Goal: Find specific page/section: Find specific page/section

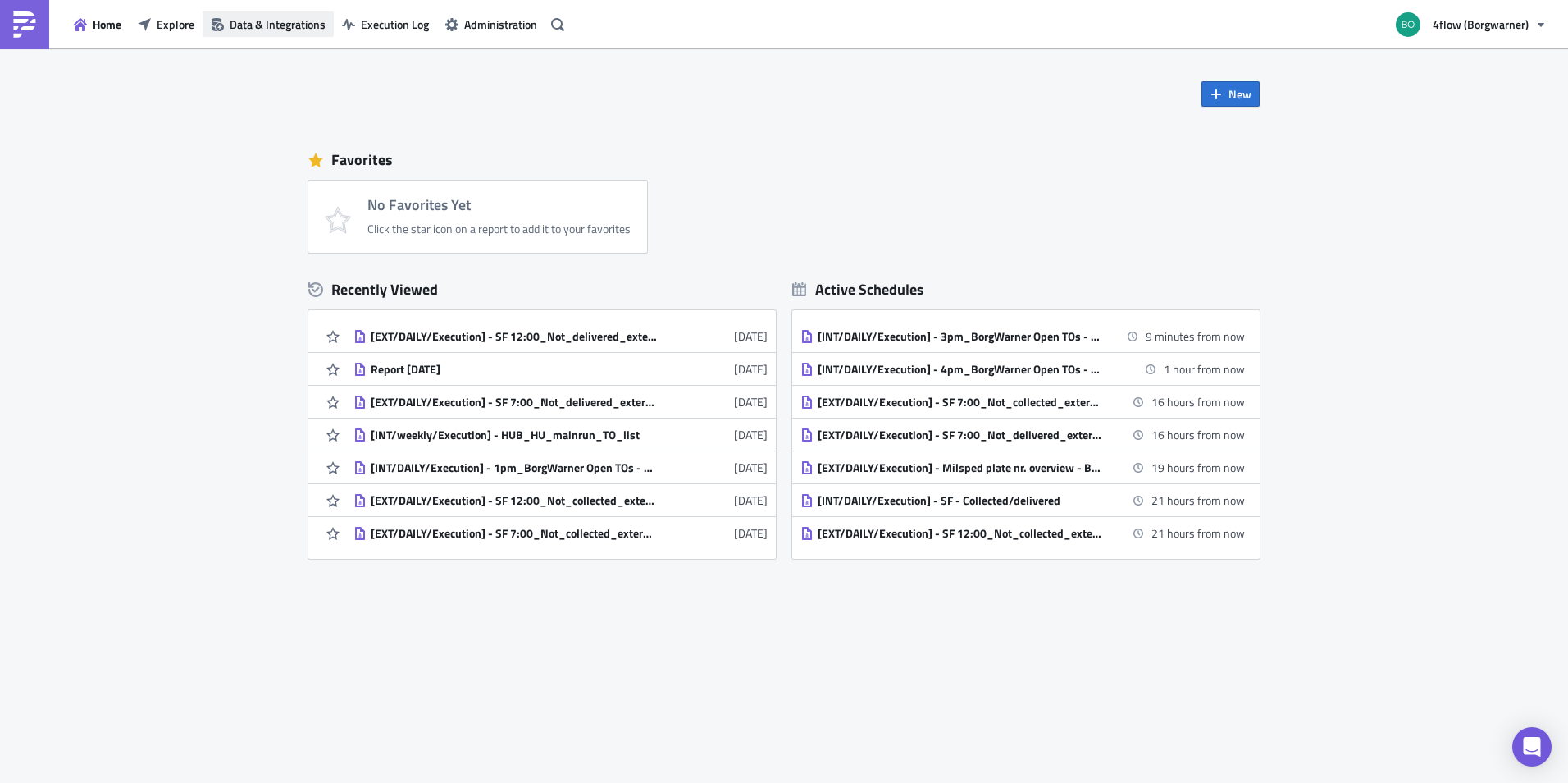
click at [261, 24] on span "Data & Integrations" at bounding box center [277, 23] width 96 height 17
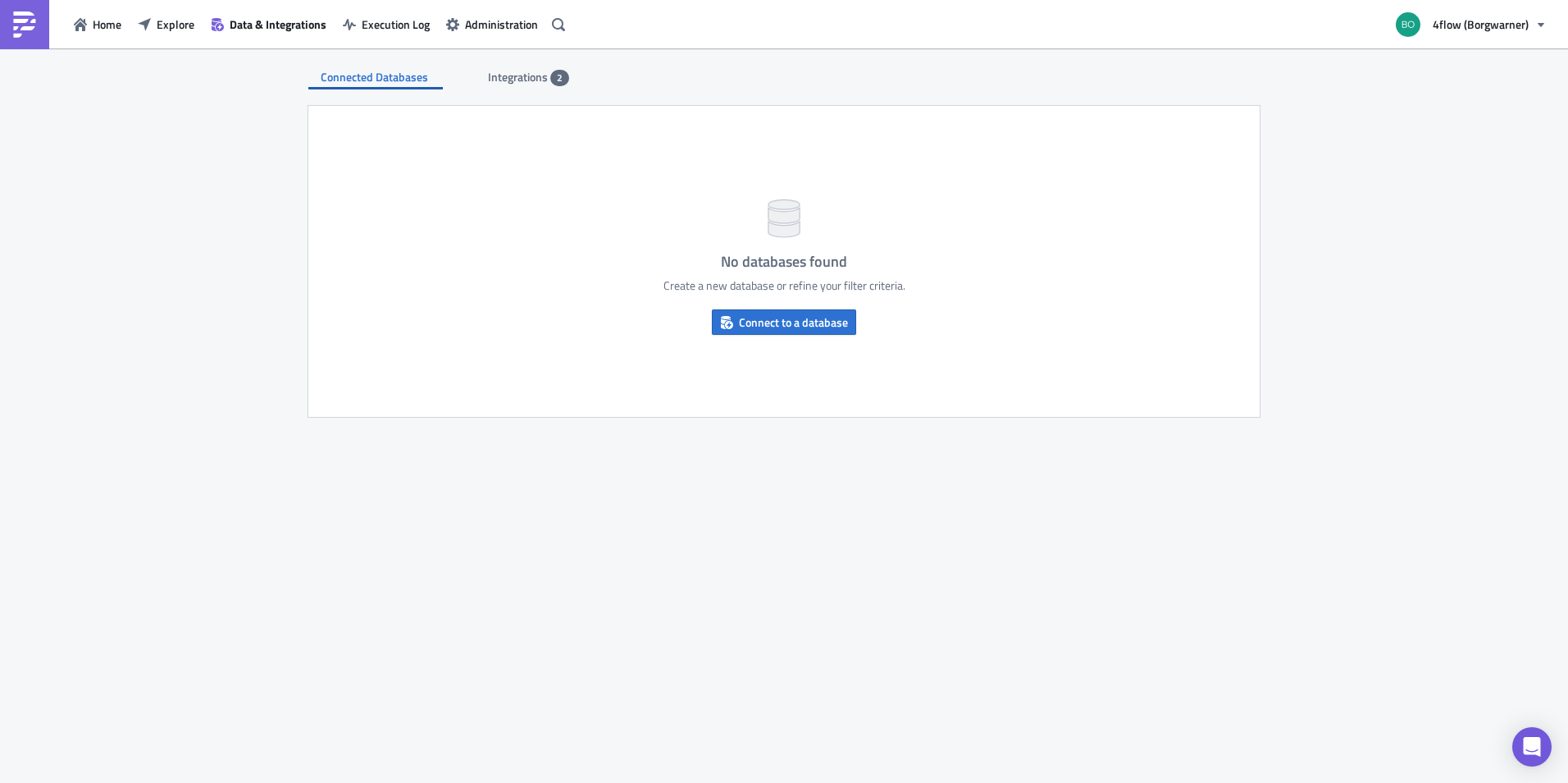
click at [536, 81] on span "Integrations" at bounding box center [519, 76] width 63 height 17
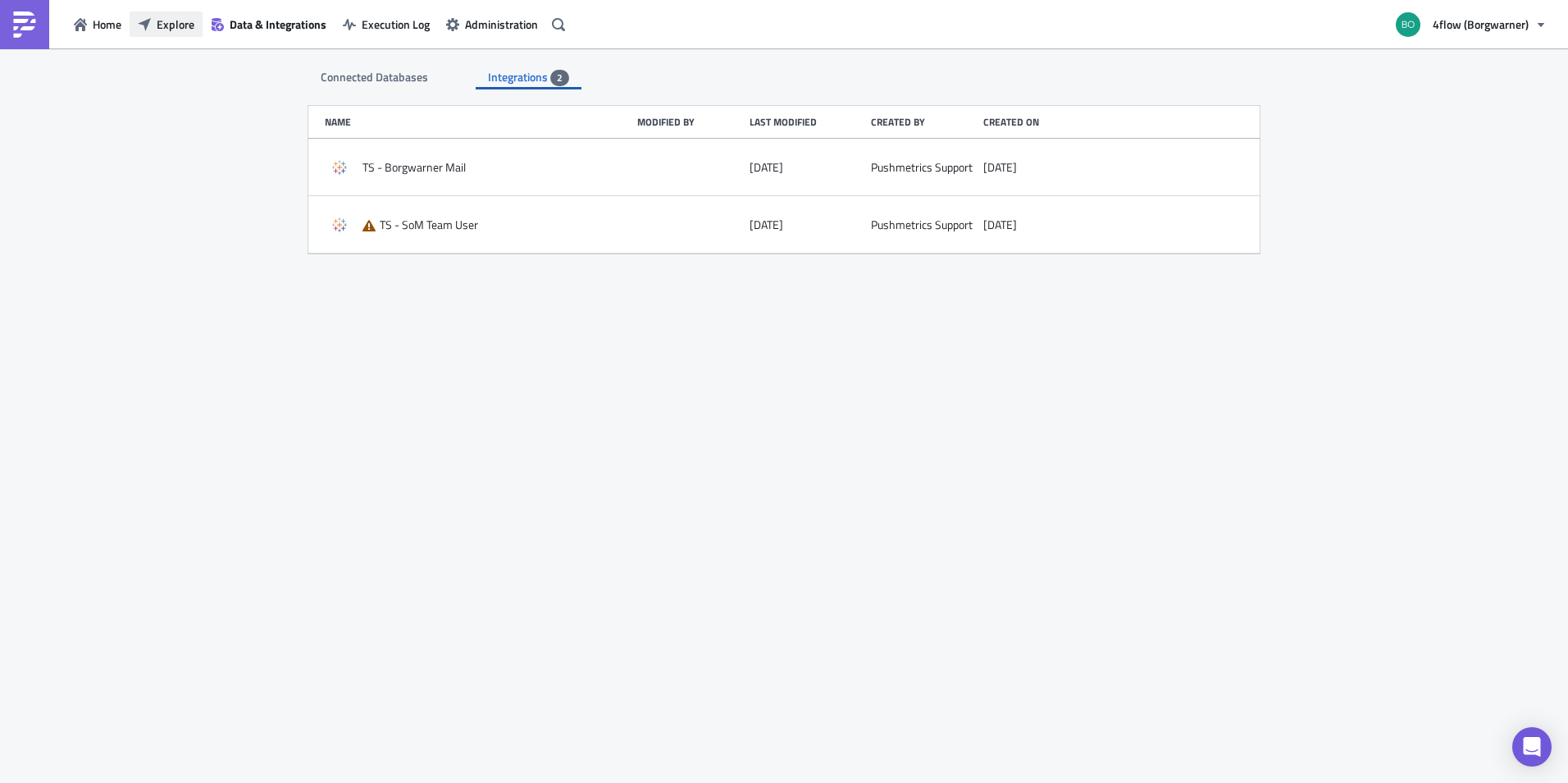
click at [169, 24] on span "Explore" at bounding box center [175, 23] width 38 height 17
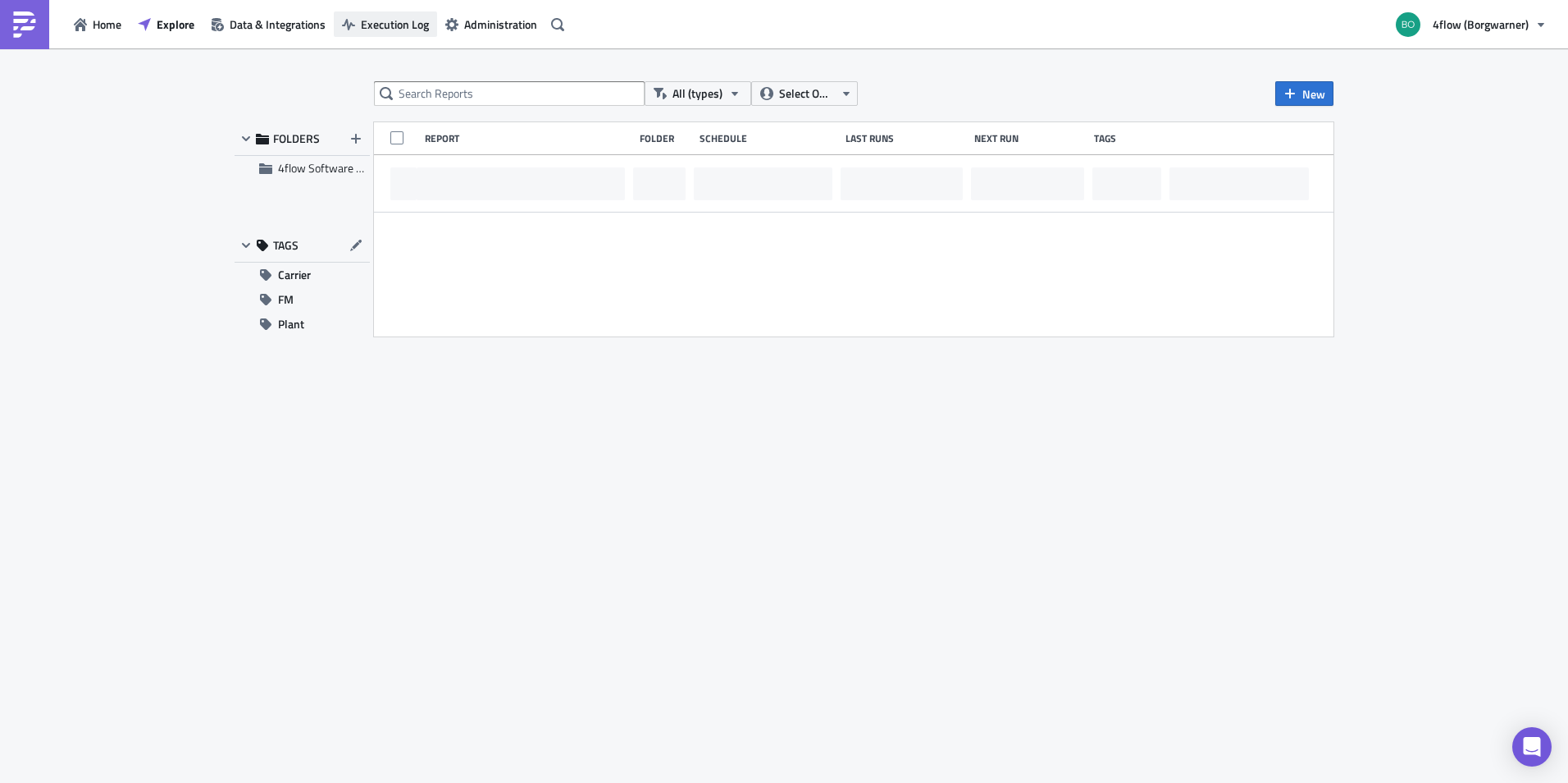
click at [373, 29] on span "Execution Log" at bounding box center [395, 23] width 68 height 17
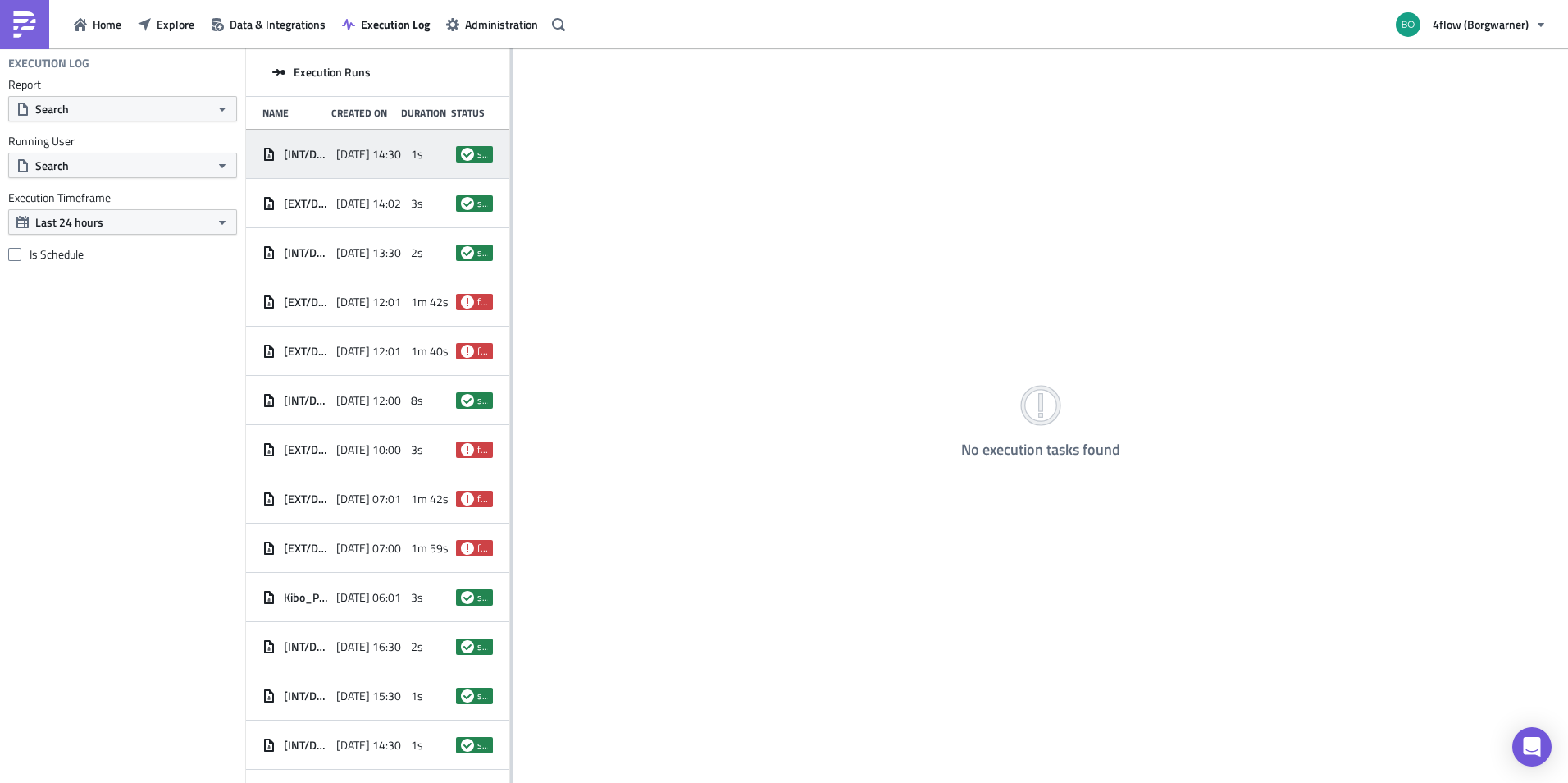
click at [338, 149] on span "[DATE] 14:30" at bounding box center [368, 154] width 65 height 15
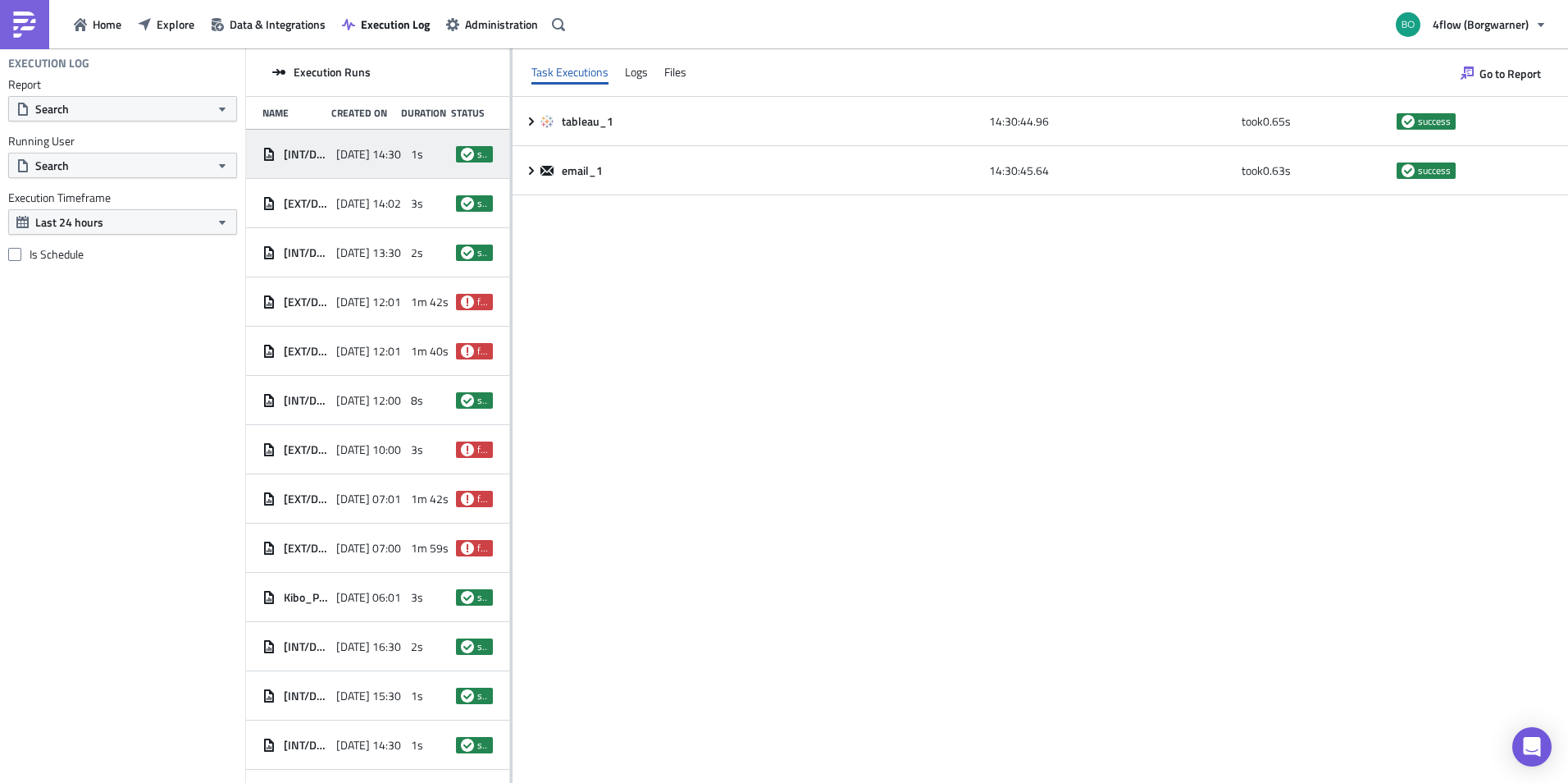
click at [26, 29] on img at bounding box center [24, 24] width 26 height 26
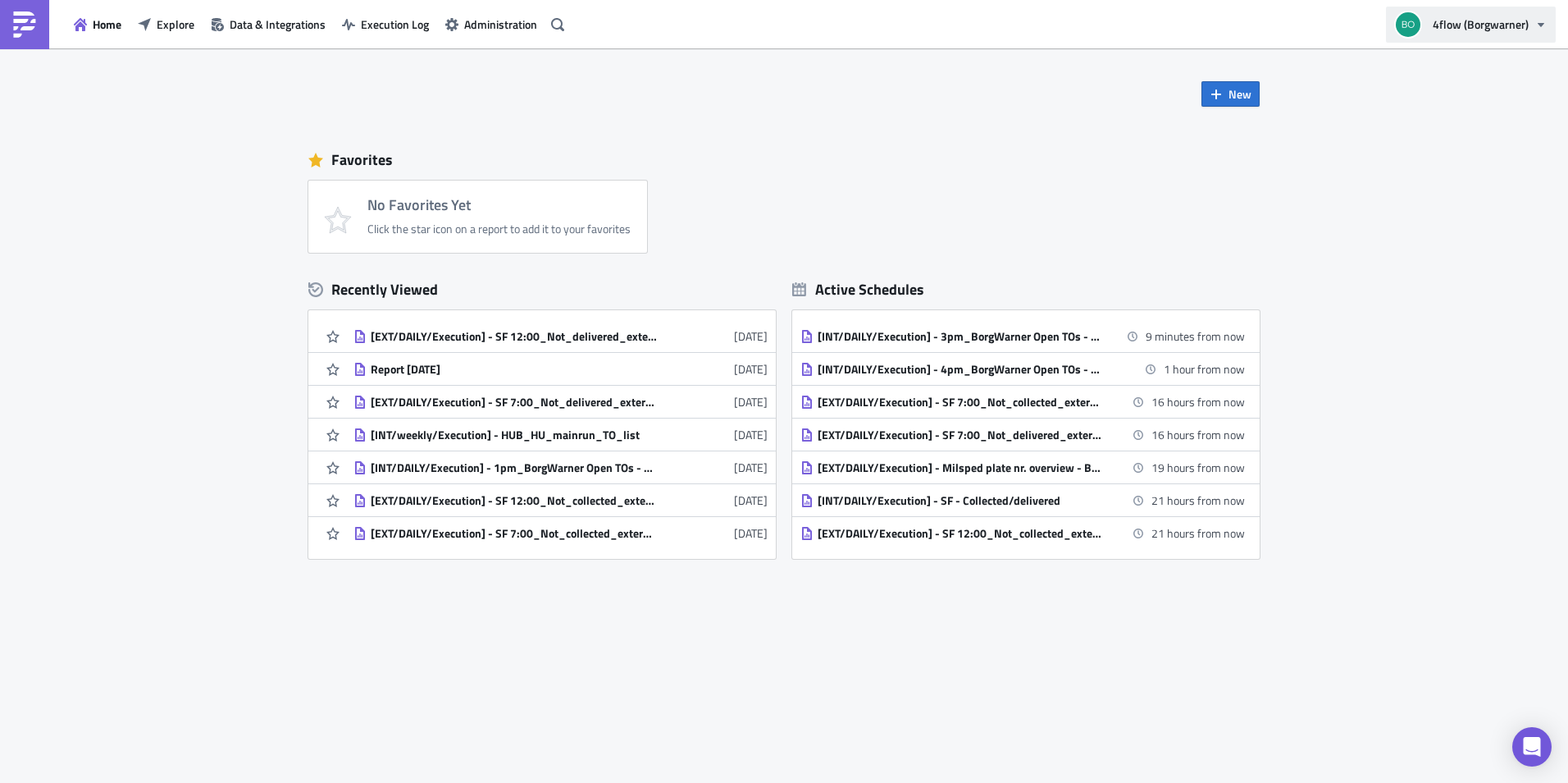
click at [1513, 31] on span "4flow (Borgwarner)" at bounding box center [1480, 23] width 96 height 17
click at [1513, 28] on span "4flow (Borgwarner)" at bounding box center [1480, 23] width 96 height 17
click at [267, 26] on span "Data & Integrations" at bounding box center [277, 23] width 96 height 17
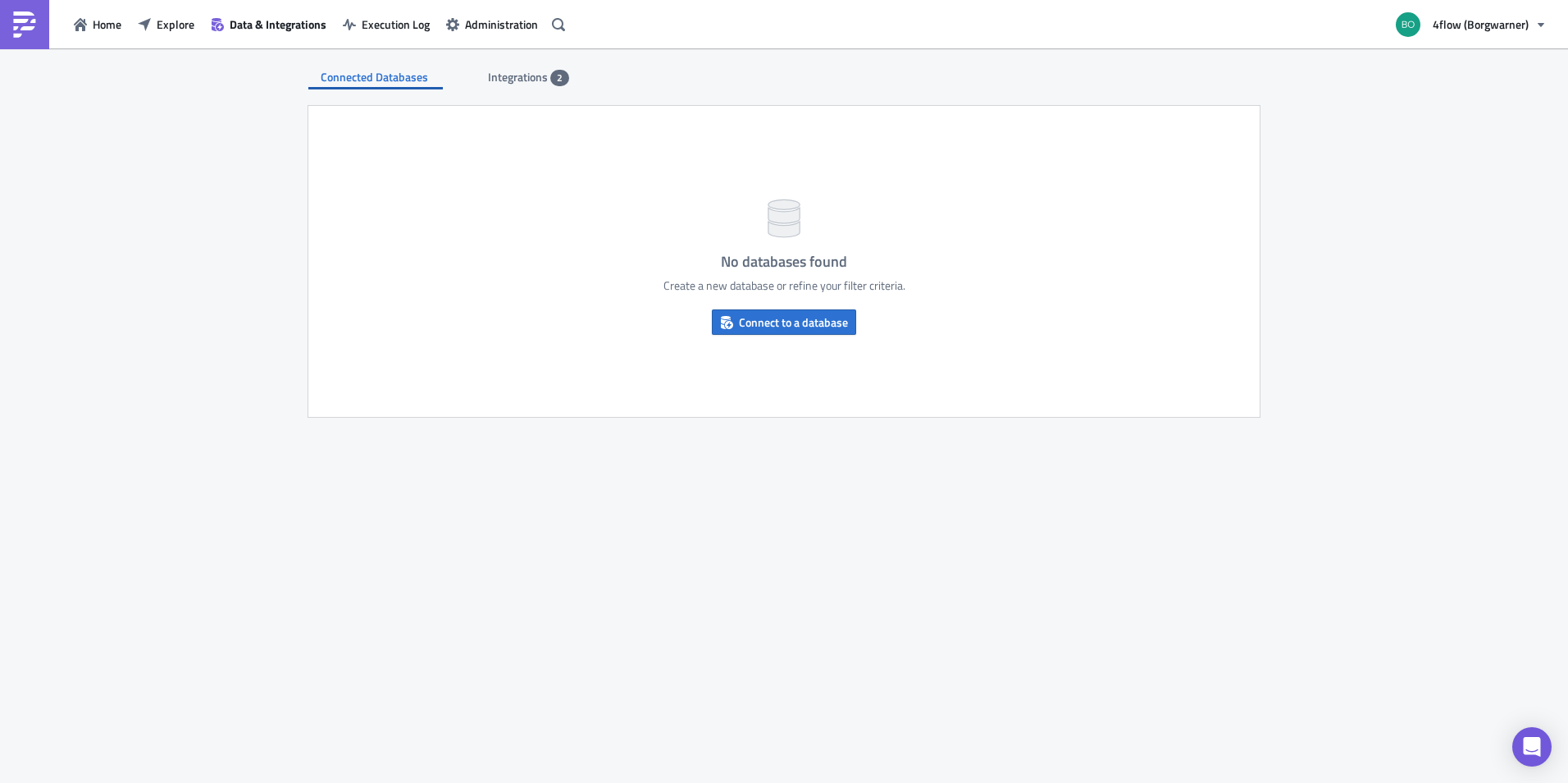
click at [499, 76] on span "Integrations" at bounding box center [519, 76] width 63 height 17
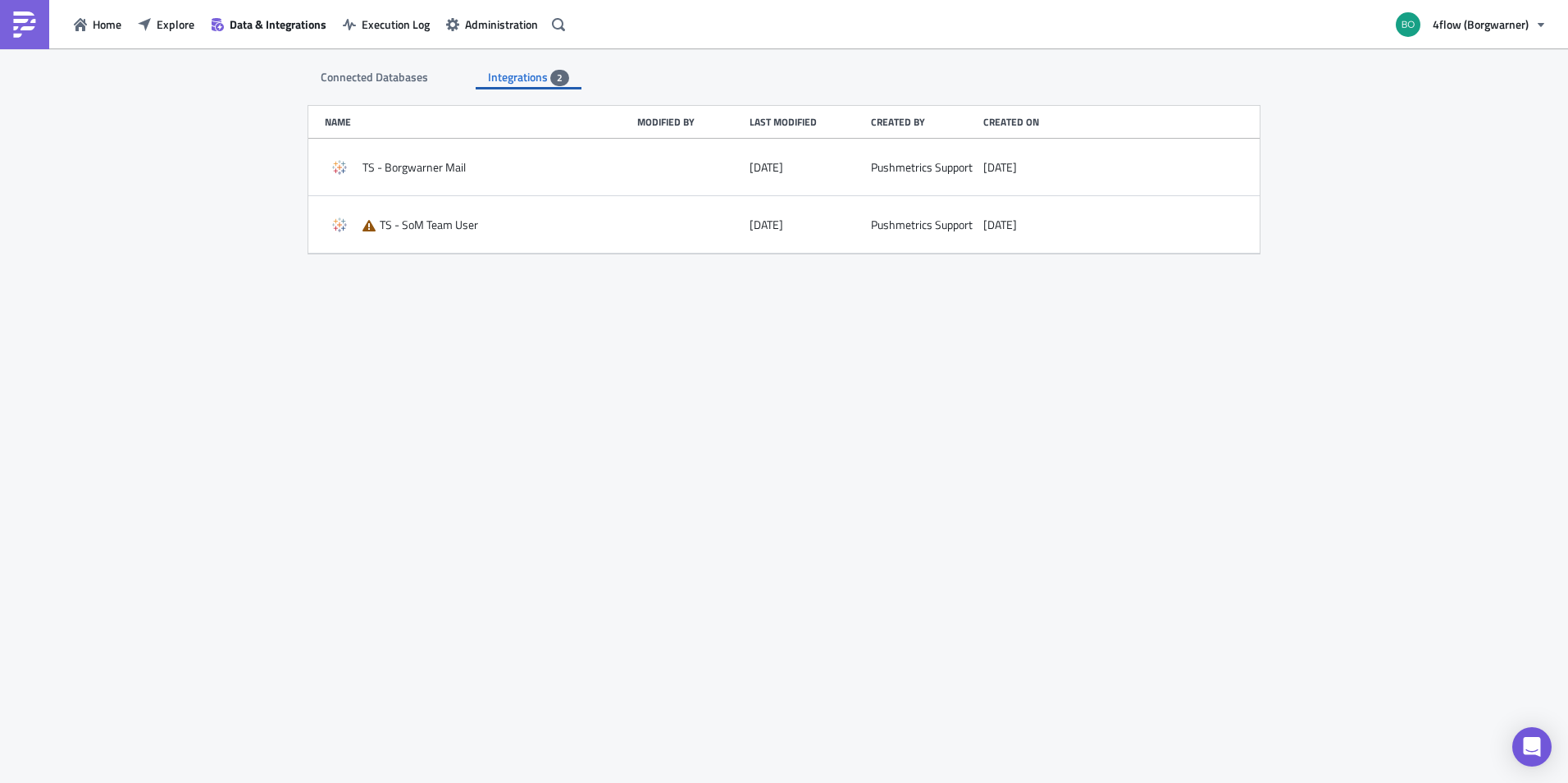
click at [383, 75] on span "Connected Databases" at bounding box center [375, 76] width 110 height 17
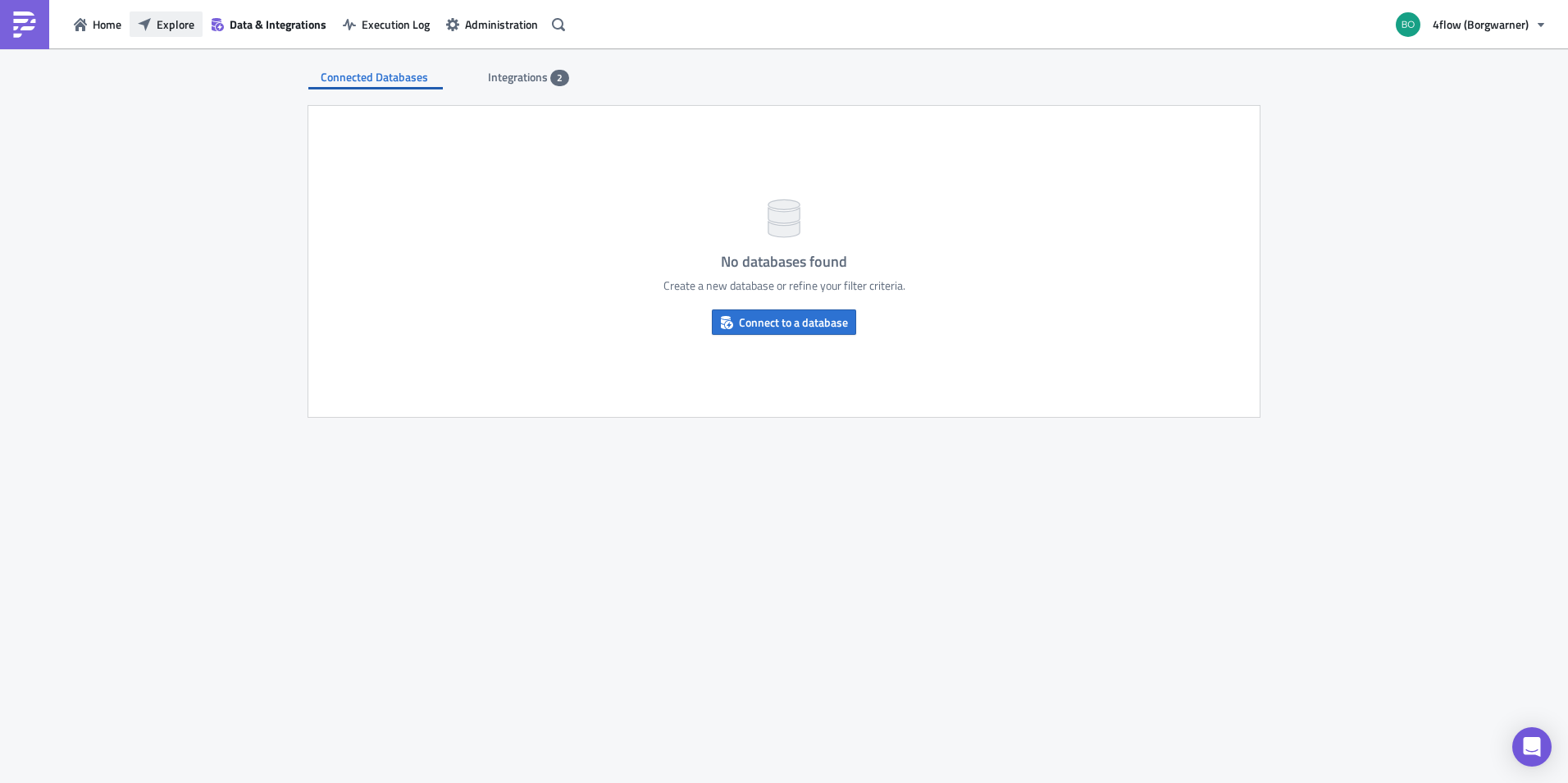
click at [156, 26] on span "Explore" at bounding box center [175, 23] width 38 height 17
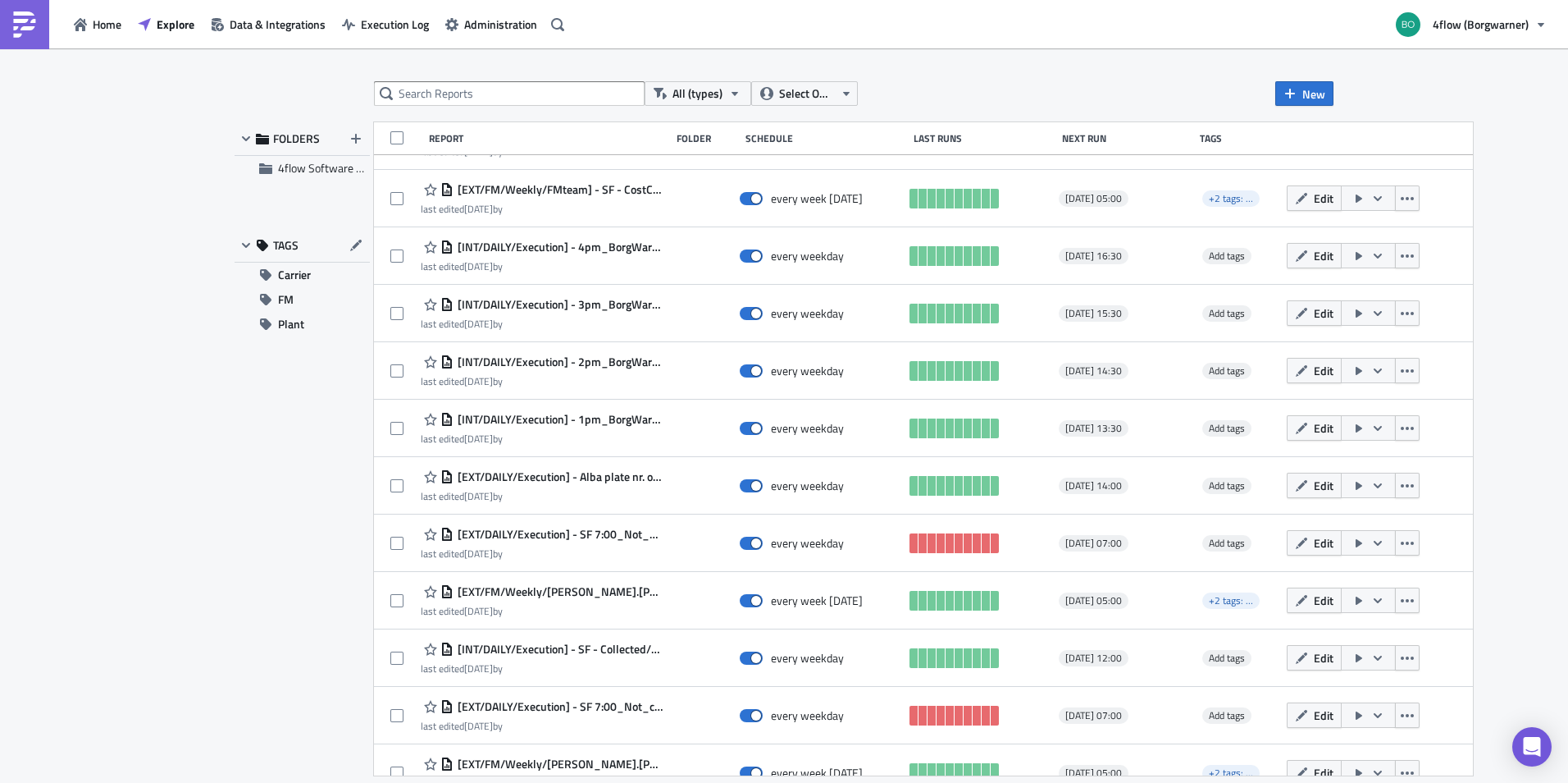
scroll to position [815, 0]
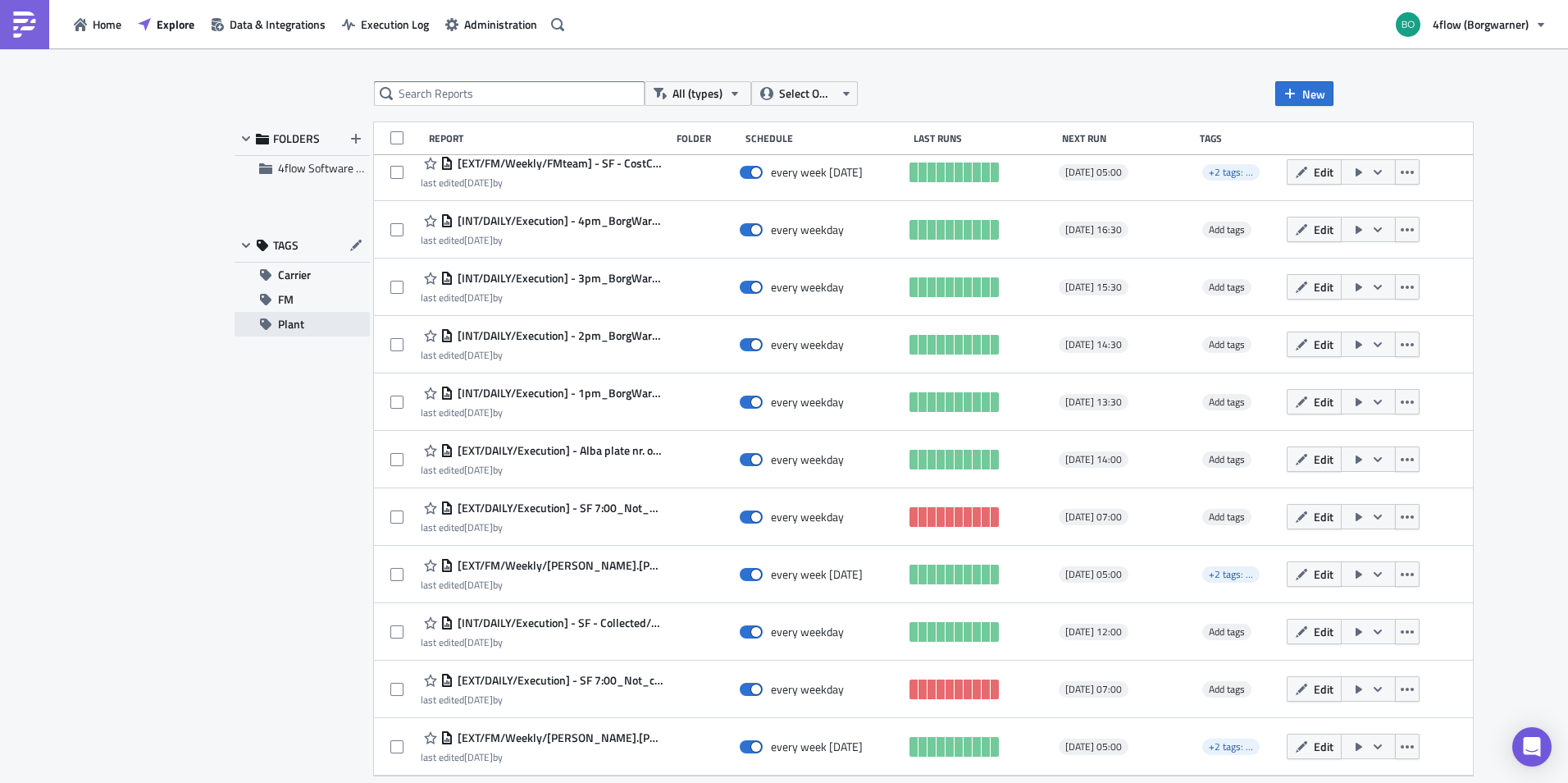
click at [314, 322] on button "Plant" at bounding box center [302, 324] width 135 height 25
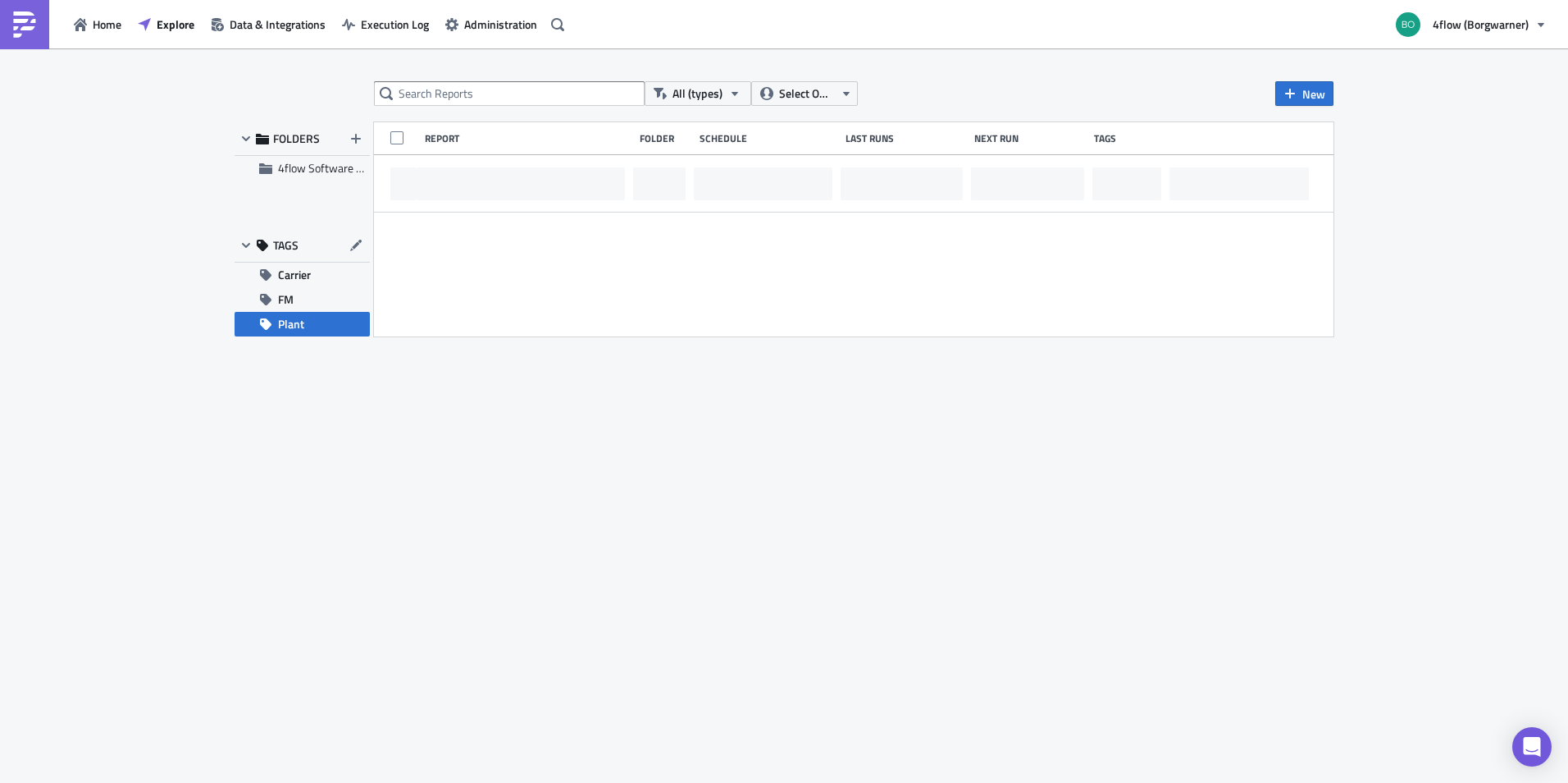
scroll to position [0, 0]
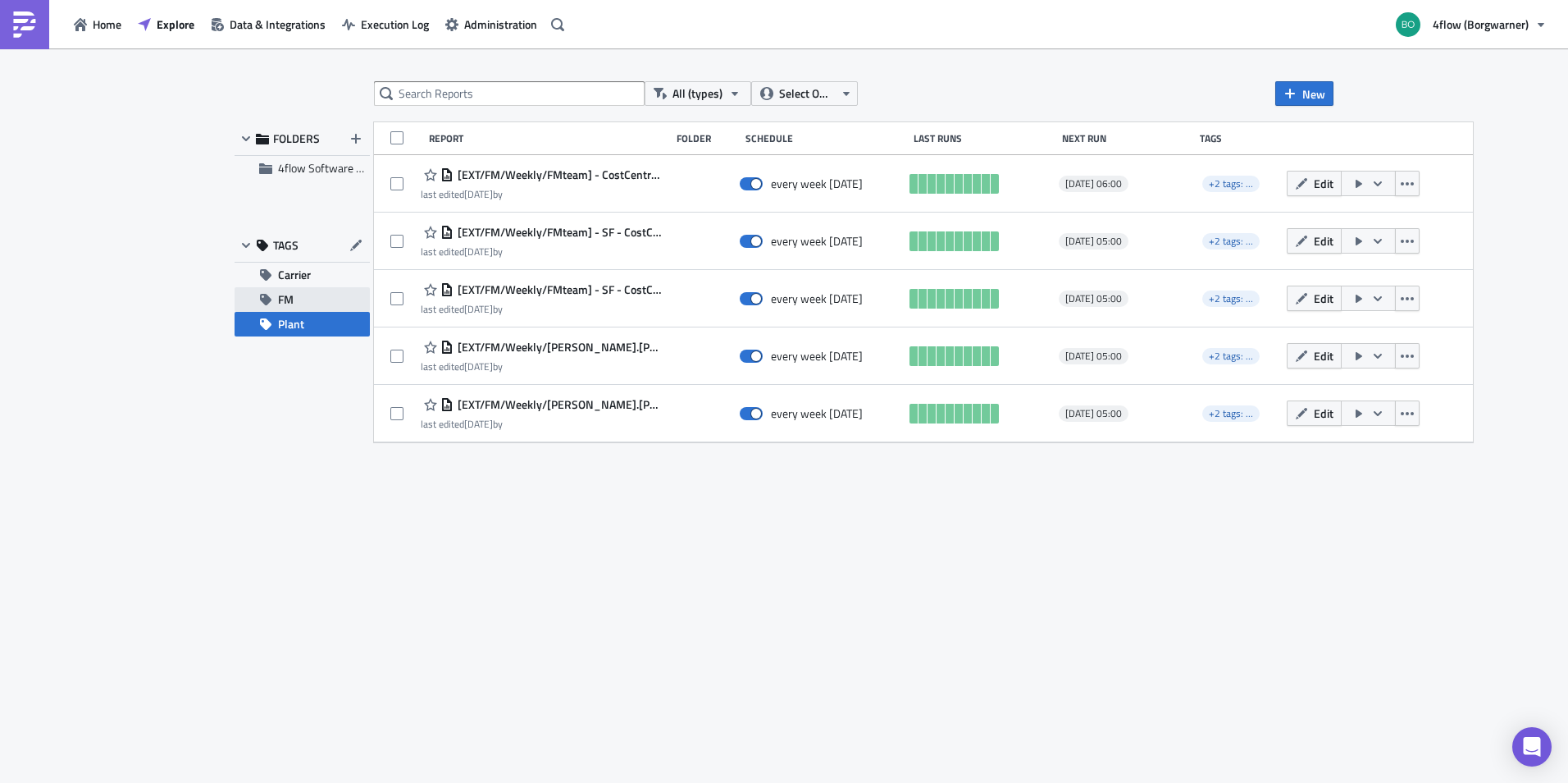
click at [321, 306] on button "FM" at bounding box center [302, 299] width 135 height 25
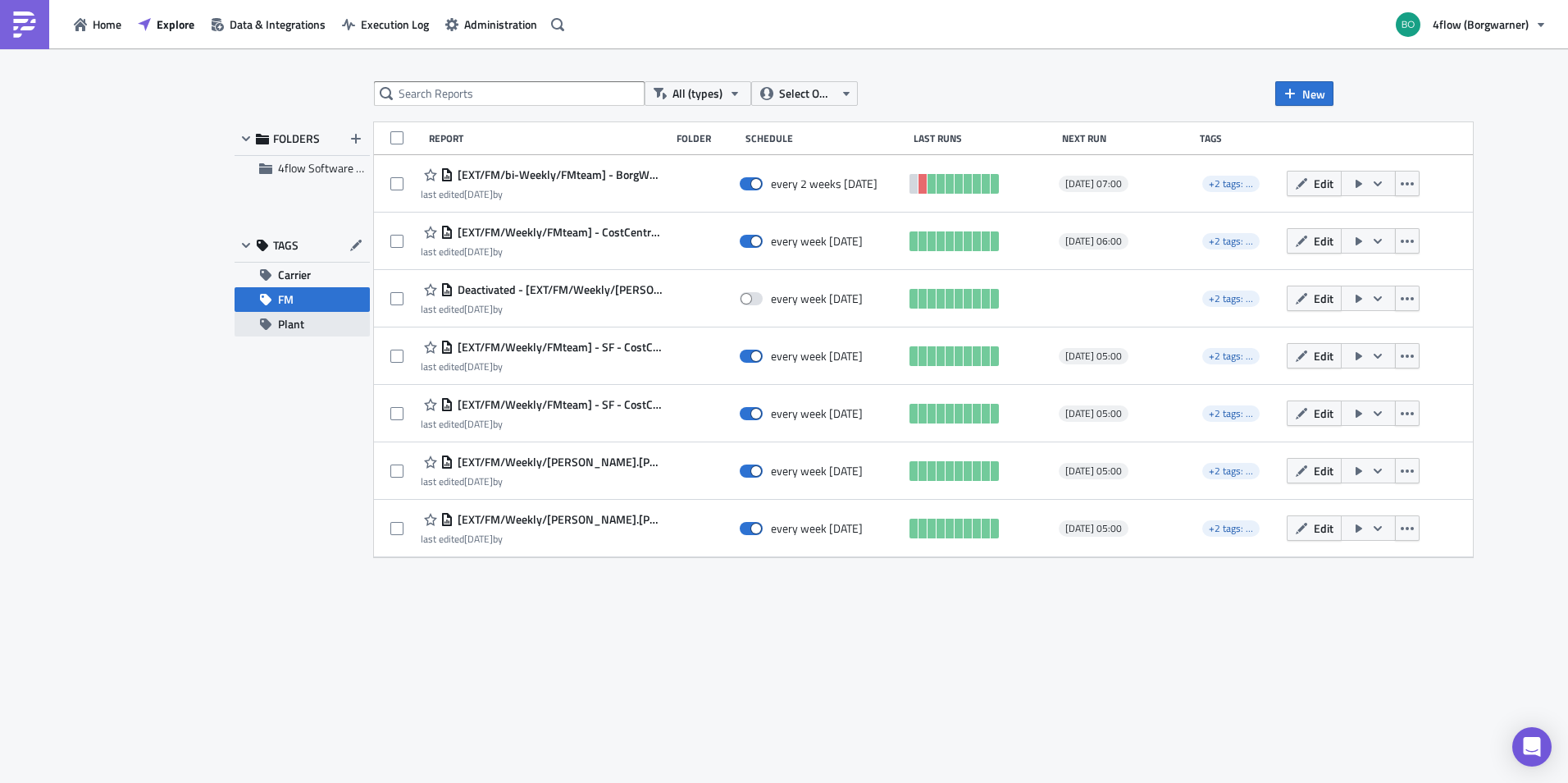
click at [314, 330] on button "Plant" at bounding box center [302, 324] width 135 height 25
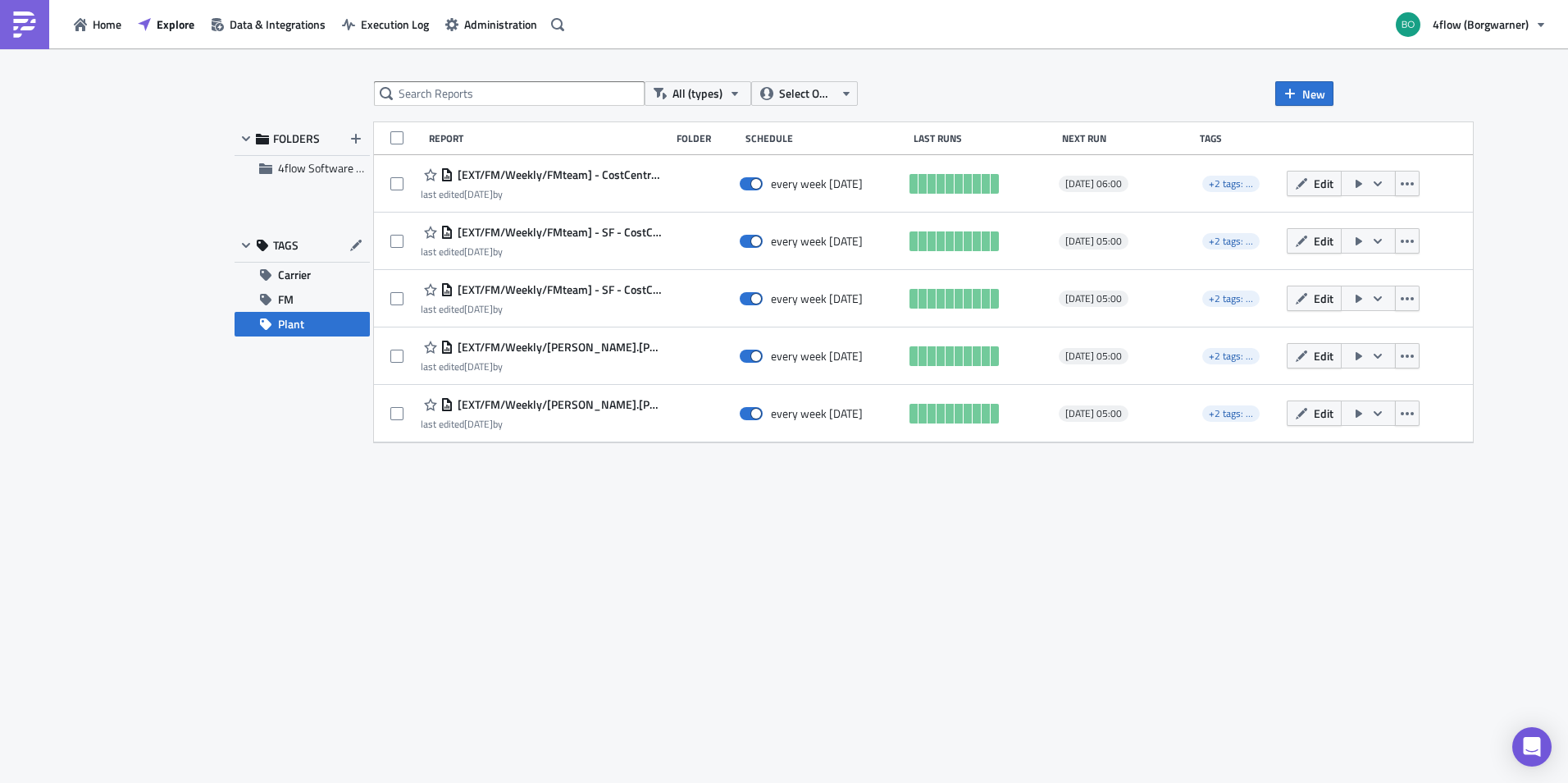
click at [302, 323] on span "Plant" at bounding box center [290, 324] width 26 height 25
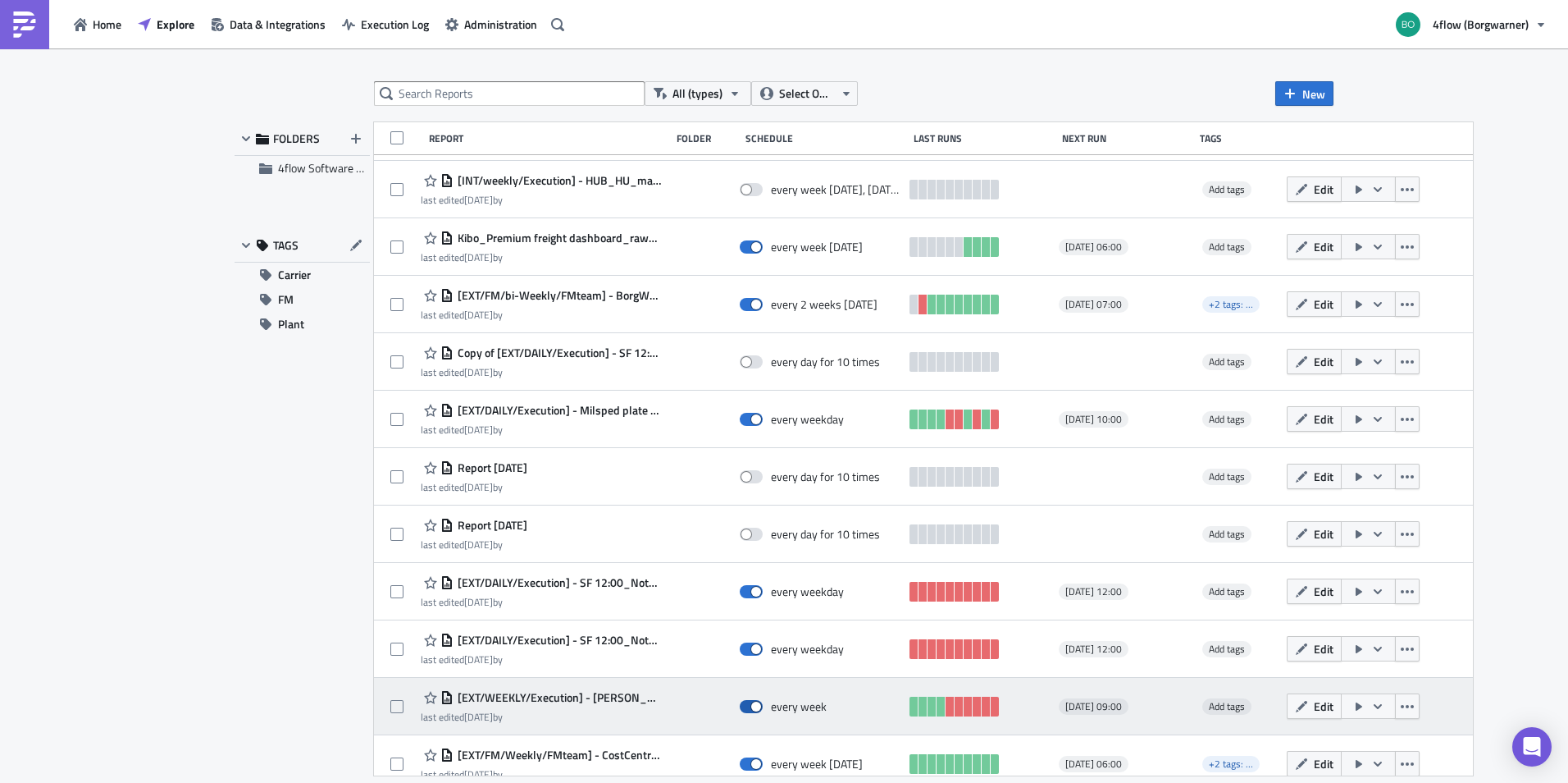
scroll to position [282, 0]
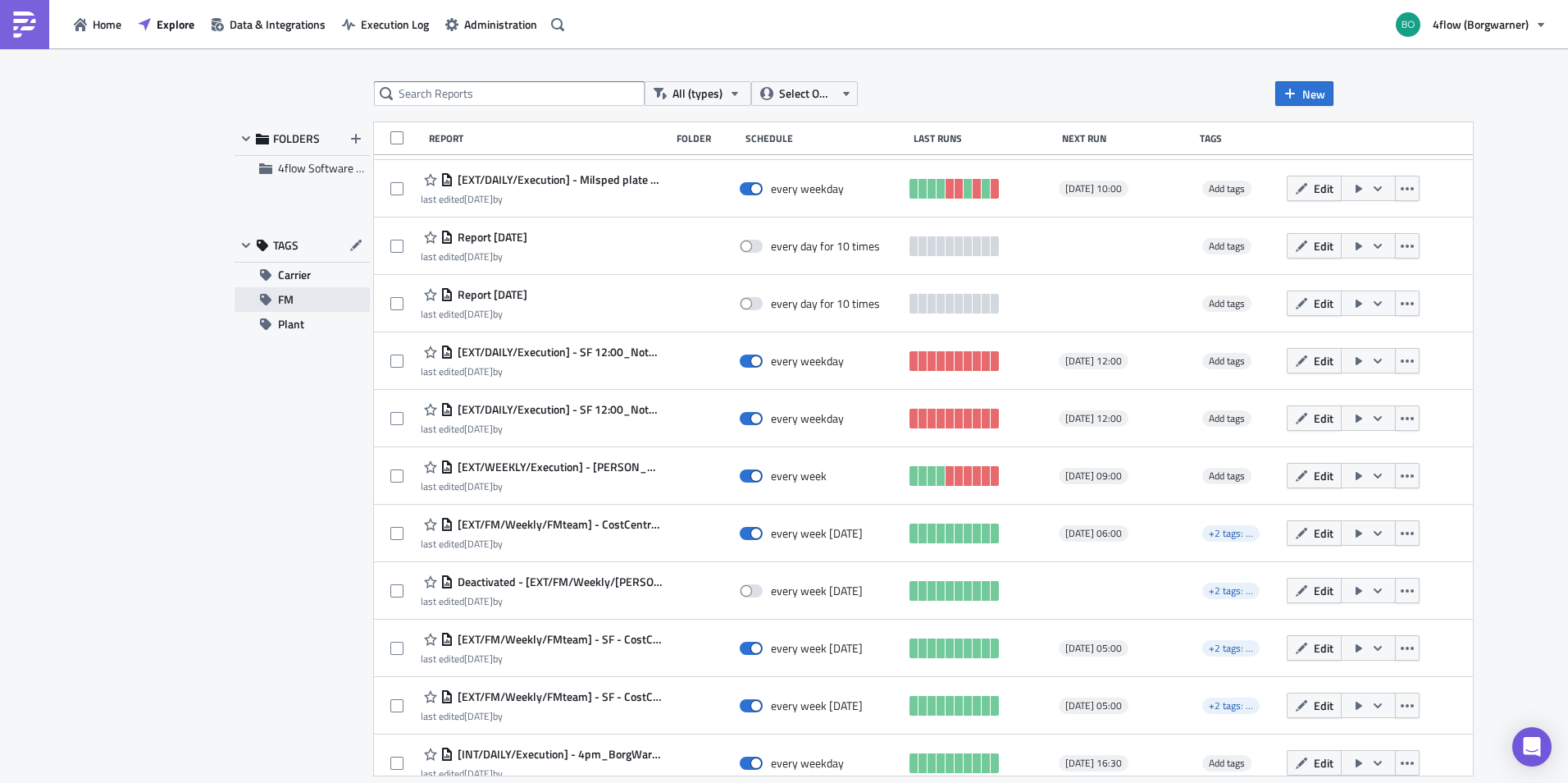
click at [274, 299] on button "FM" at bounding box center [302, 299] width 135 height 25
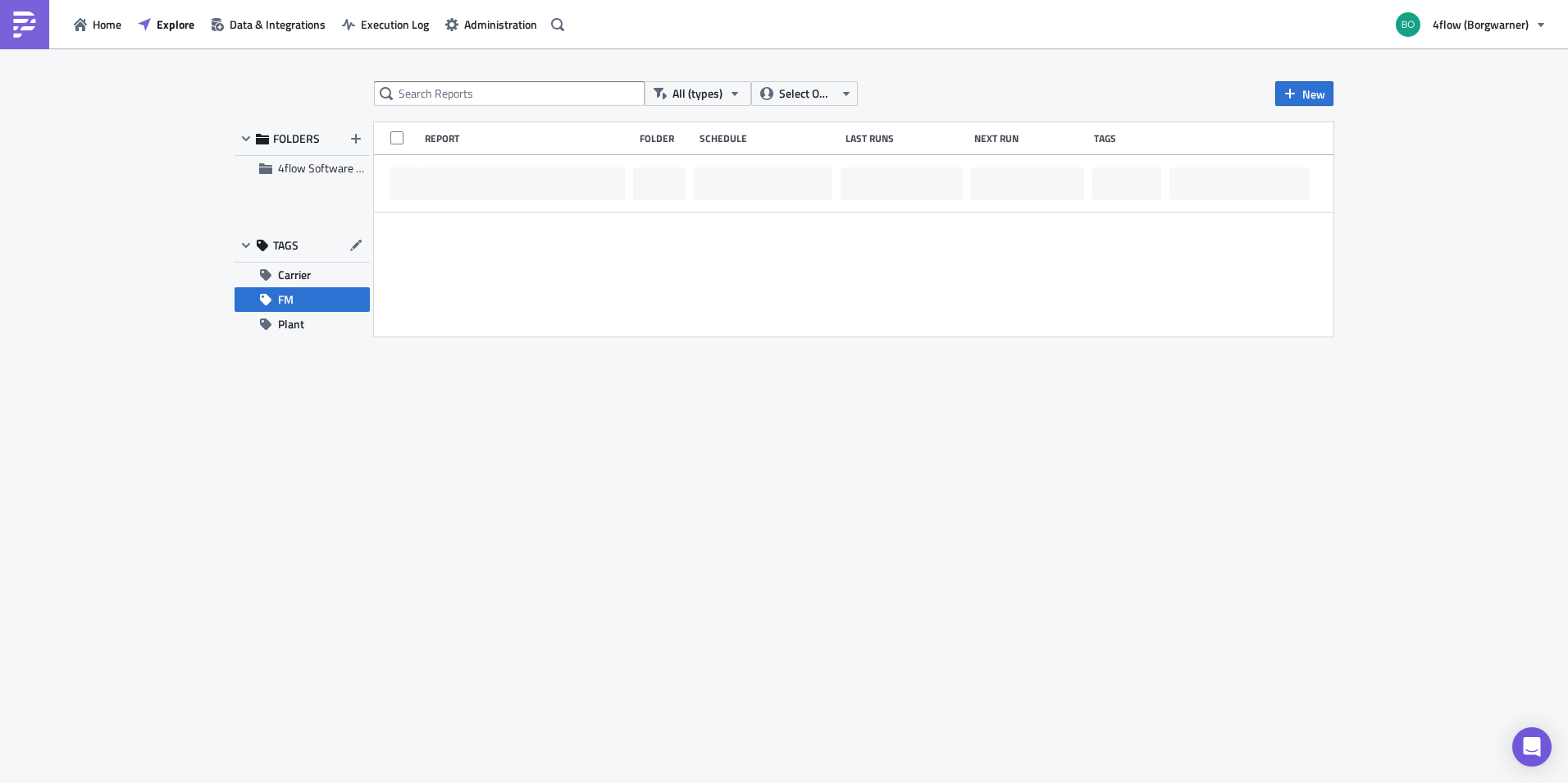
scroll to position [0, 0]
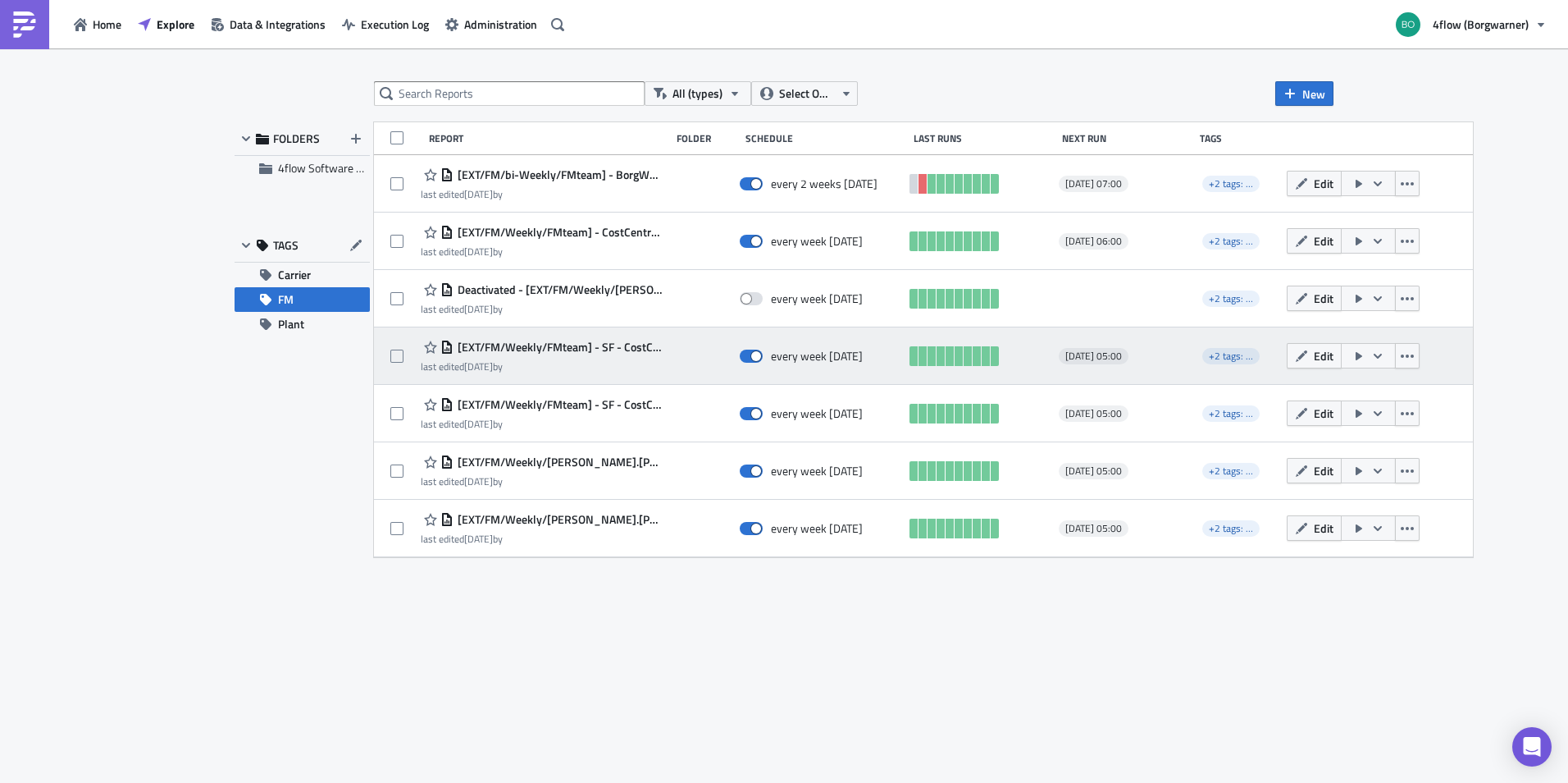
click at [558, 342] on span "[EXT/FM/Weekly/FMteam] - SF - CostCentreReport_PBLO" at bounding box center [558, 347] width 209 height 15
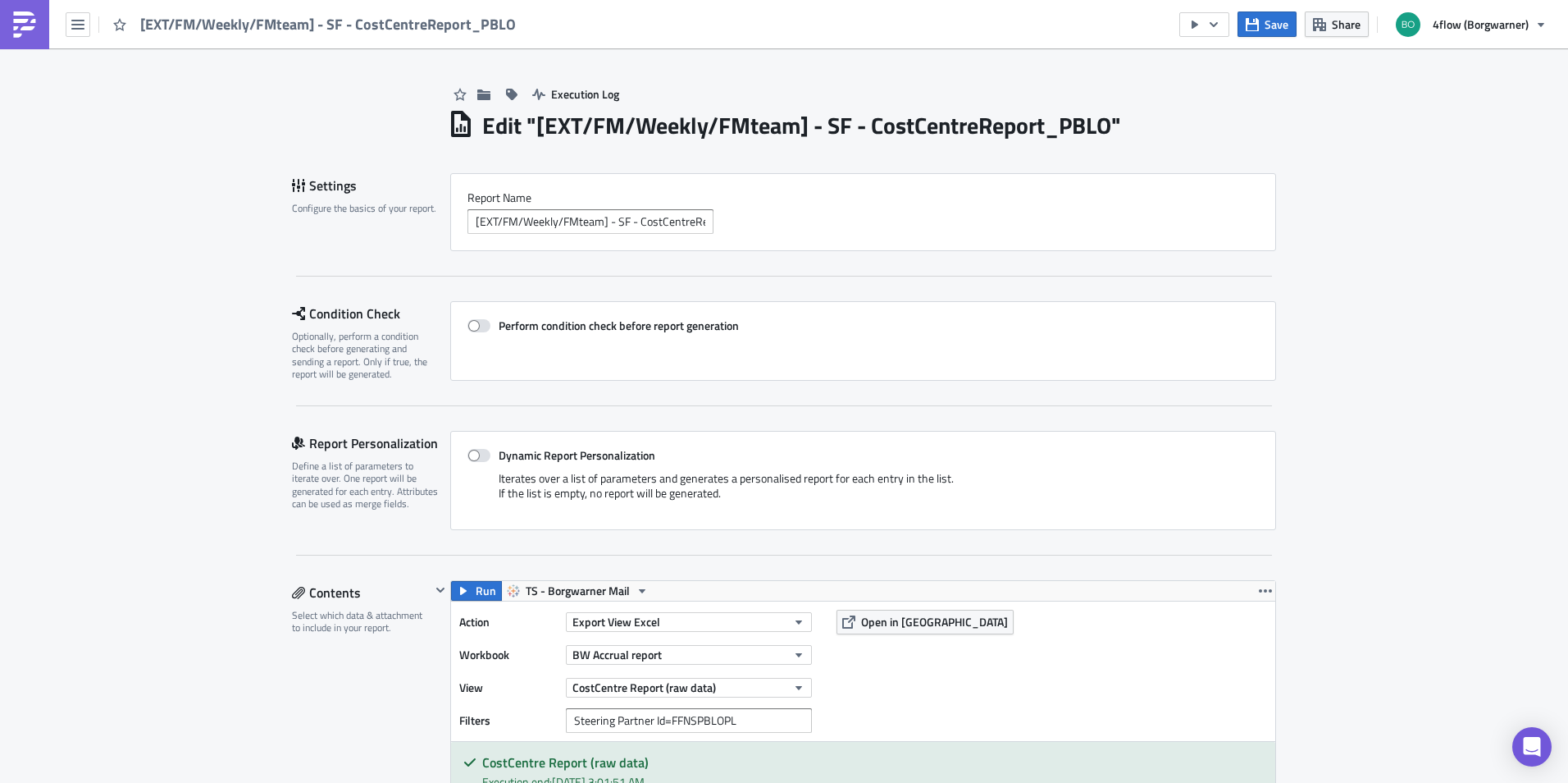
click at [27, 21] on img at bounding box center [24, 24] width 26 height 26
